Goal: Information Seeking & Learning: Learn about a topic

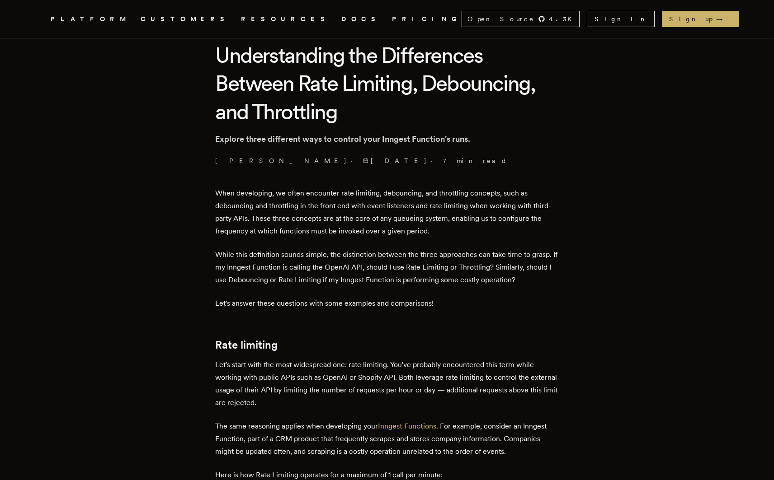
scroll to position [216, 0]
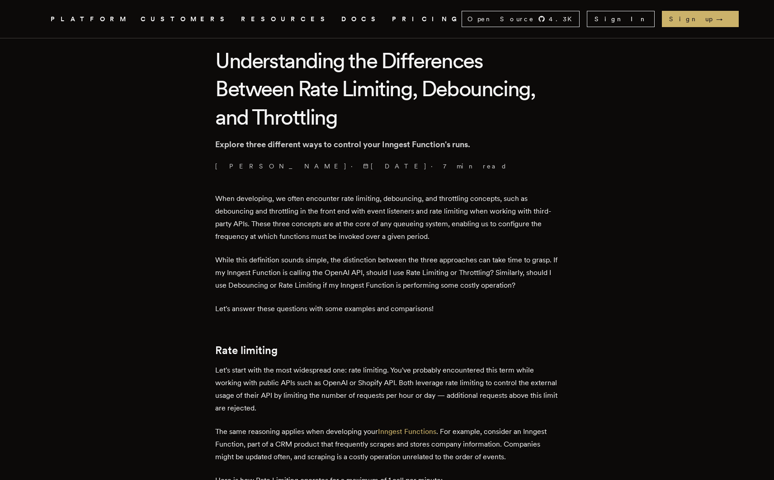
click at [399, 197] on p "When developing, we often encounter rate limiting, debouncing, and throttling c…" at bounding box center [386, 217] width 343 height 51
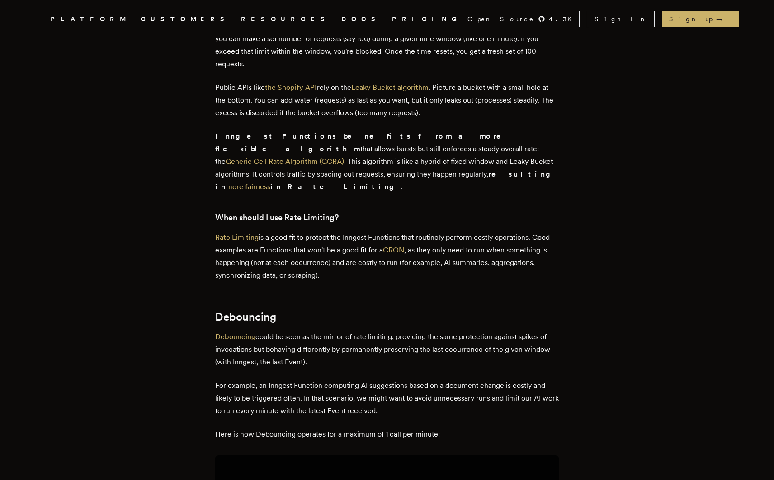
scroll to position [1192, 0]
drag, startPoint x: 305, startPoint y: 321, endPoint x: 267, endPoint y: 321, distance: 37.5
click at [267, 329] on p "Debouncing could be seen as the mirror of rate limiting, providing the same pro…" at bounding box center [386, 348] width 343 height 38
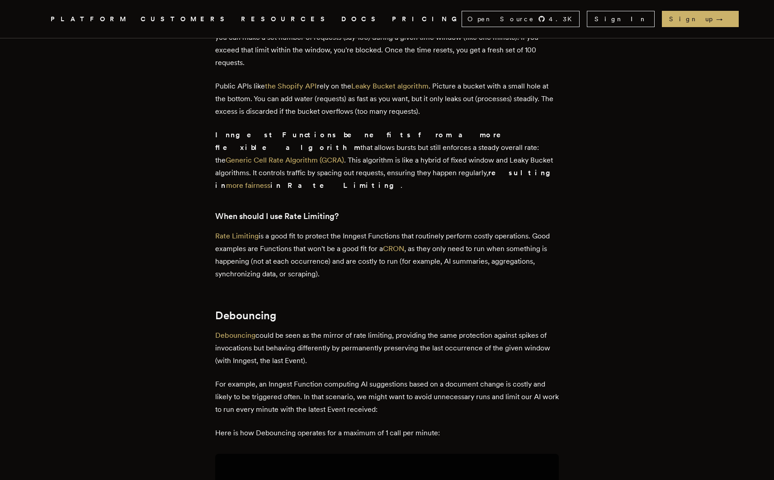
click at [288, 329] on p "Debouncing could be seen as the mirror of rate limiting, providing the same pro…" at bounding box center [386, 348] width 343 height 38
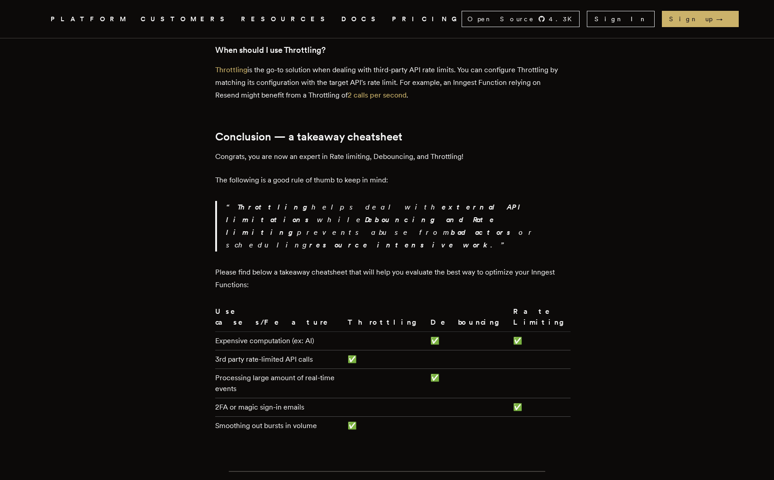
scroll to position [2574, 0]
